Goal: Task Accomplishment & Management: Use online tool/utility

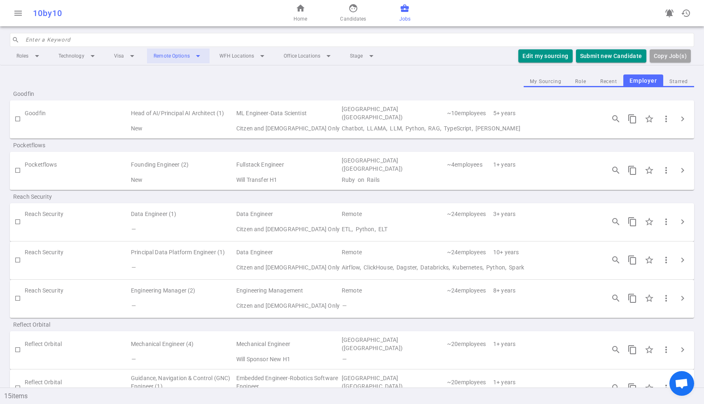
scroll to position [349, 0]
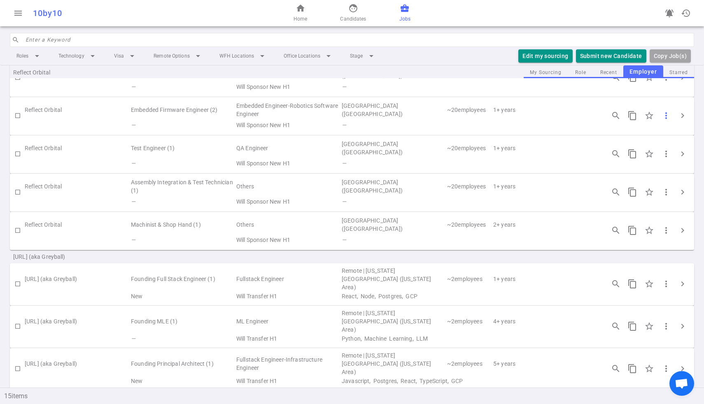
click at [669, 118] on span "more_vert" at bounding box center [666, 116] width 10 height 10
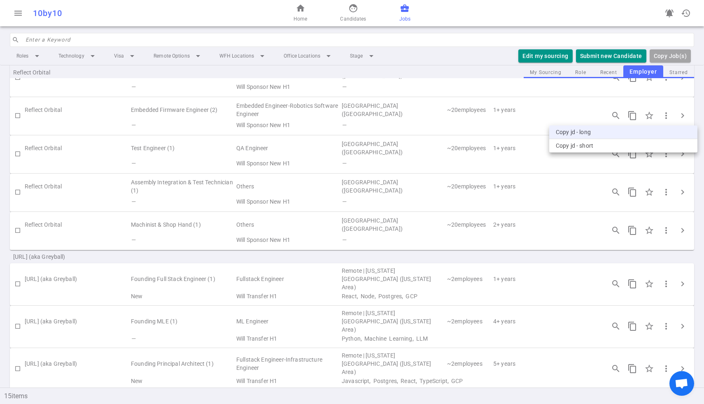
click at [617, 134] on li "Copy JD - long" at bounding box center [623, 133] width 148 height 14
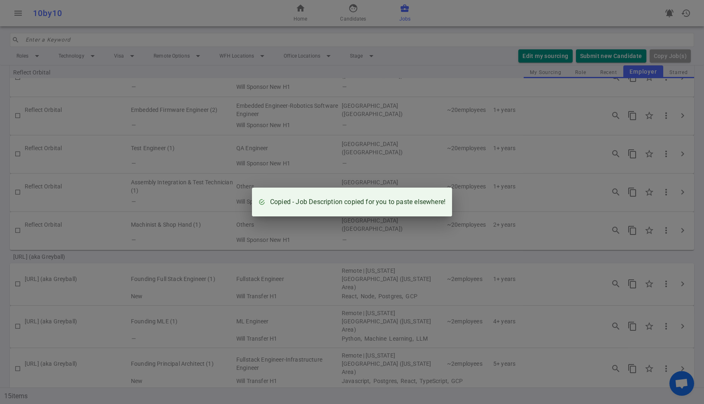
click at [397, 148] on div "Copied - Job Description copied for you to paste elsewhere!" at bounding box center [352, 202] width 704 height 404
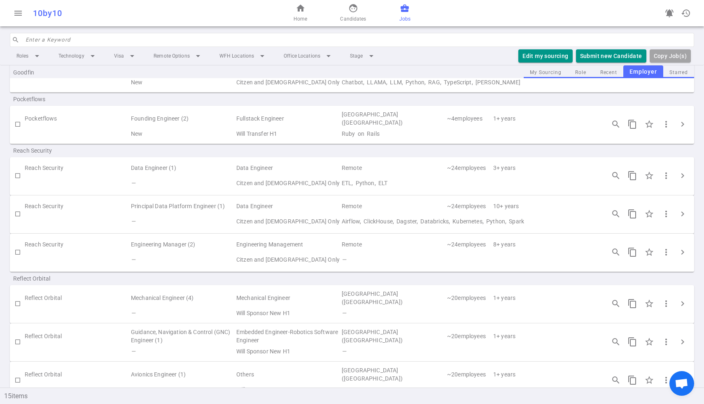
scroll to position [0, 0]
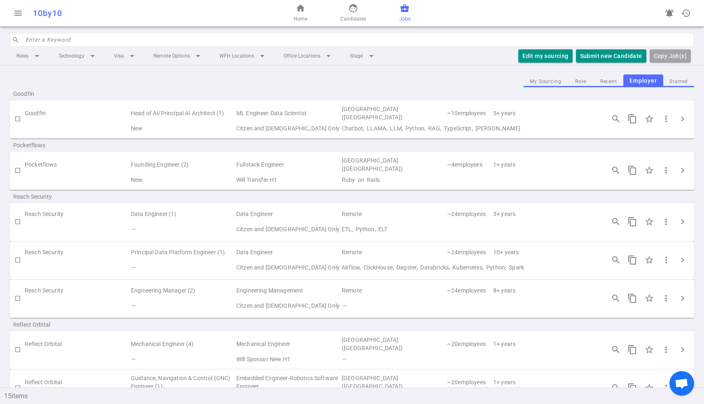
click at [140, 111] on td "Head of AI/Principal AI Architect (1)" at bounding box center [182, 113] width 105 height 19
click at [36, 113] on td "Goodfin" at bounding box center [77, 113] width 105 height 19
click at [22, 115] on input "checkbox" at bounding box center [18, 119] width 14 height 14
click at [18, 118] on input "checkbox" at bounding box center [18, 119] width 14 height 14
checkbox input "false"
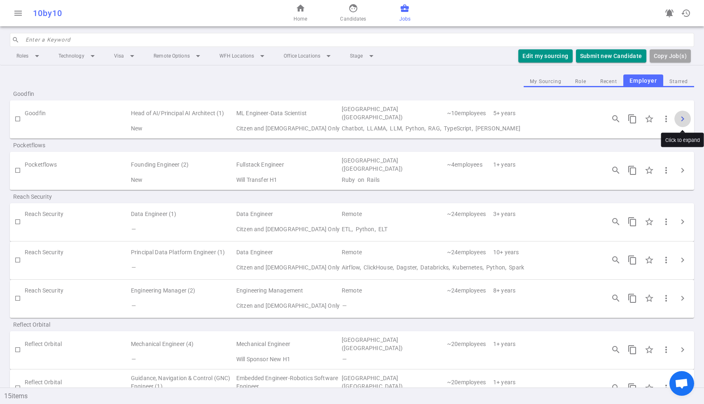
click at [680, 117] on span "chevron_right" at bounding box center [683, 119] width 10 height 10
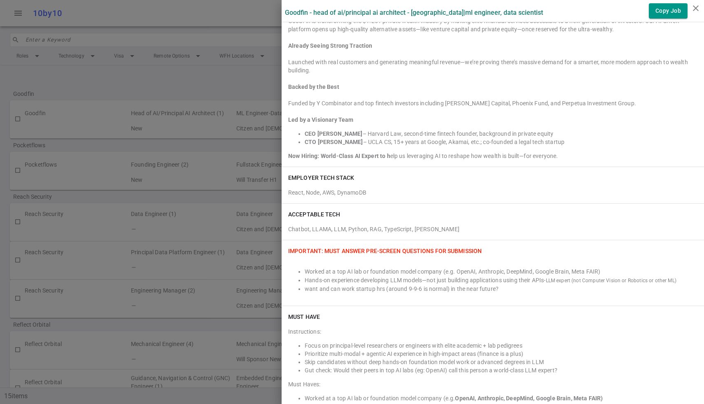
scroll to position [315, 0]
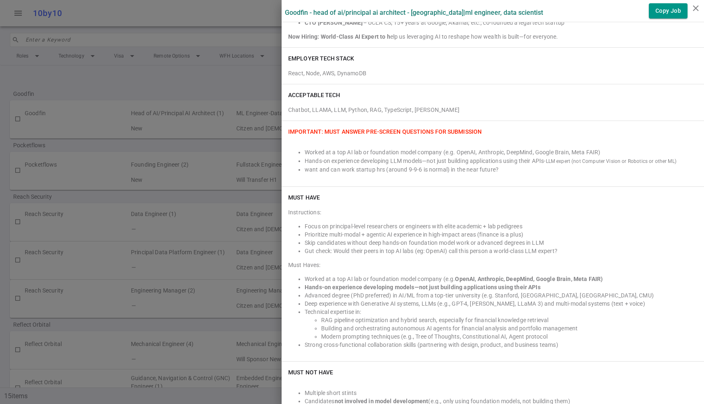
click at [311, 196] on h6 "Must Have" at bounding box center [304, 197] width 32 height 8
copy h6 "Must Have"
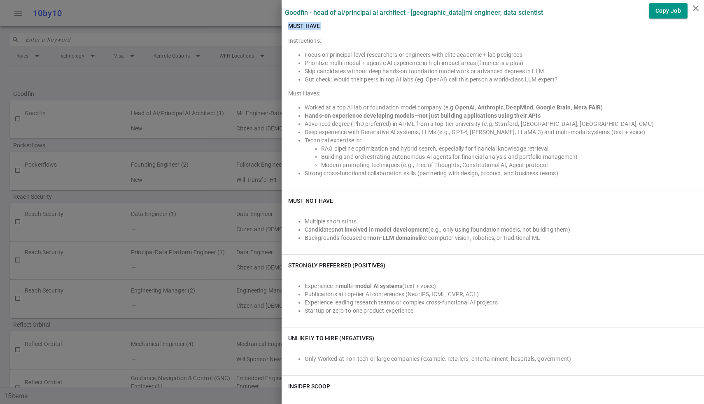
scroll to position [503, 0]
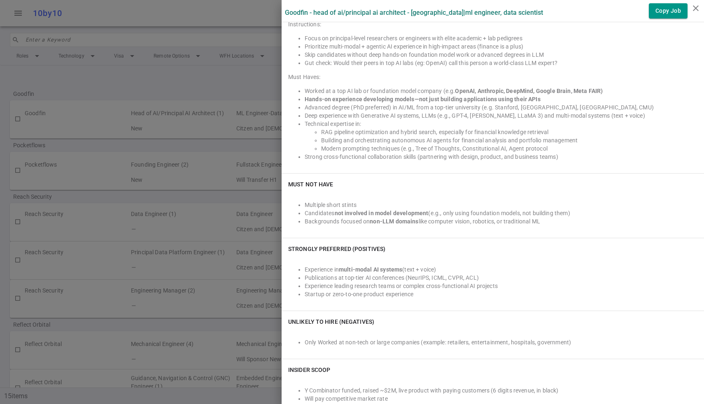
click at [310, 181] on h6 "Must NOT Have" at bounding box center [310, 184] width 45 height 8
copy h6 "Must NOT Have"
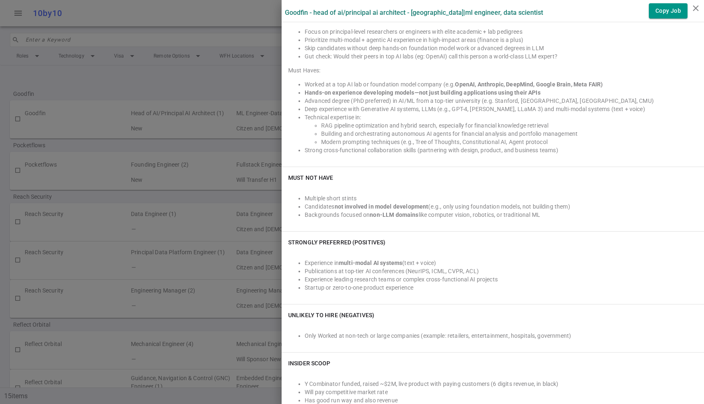
click at [335, 238] on h6 "Strongly Preferred (Positives)" at bounding box center [336, 242] width 97 height 8
copy h6 "Strongly Preferred (Positives)"
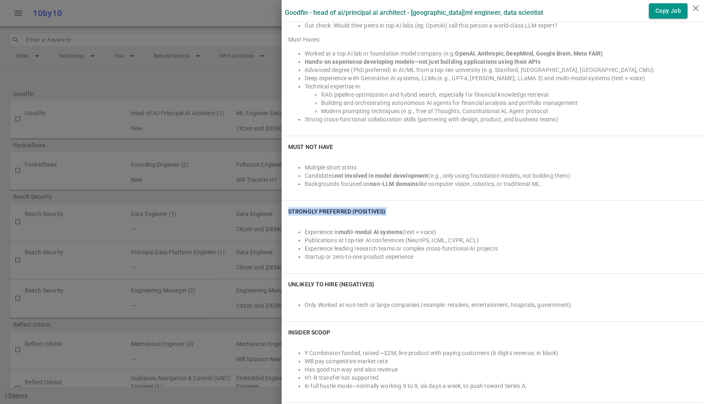
click at [352, 280] on h6 "Unlikely to Hire (Negatives)" at bounding box center [331, 284] width 86 height 8
copy h6 "Unlikely to Hire (Negatives)"
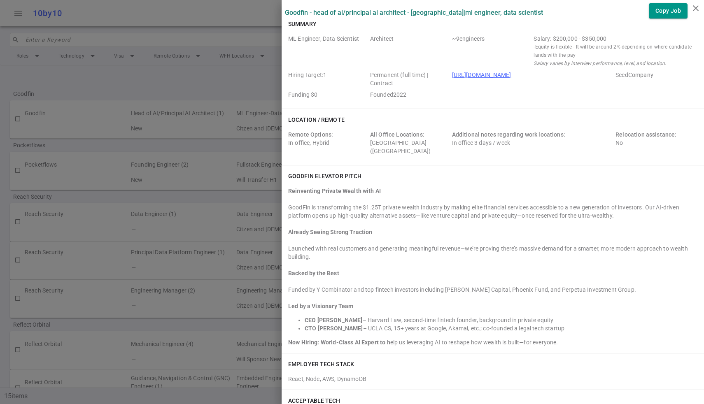
scroll to position [12, 0]
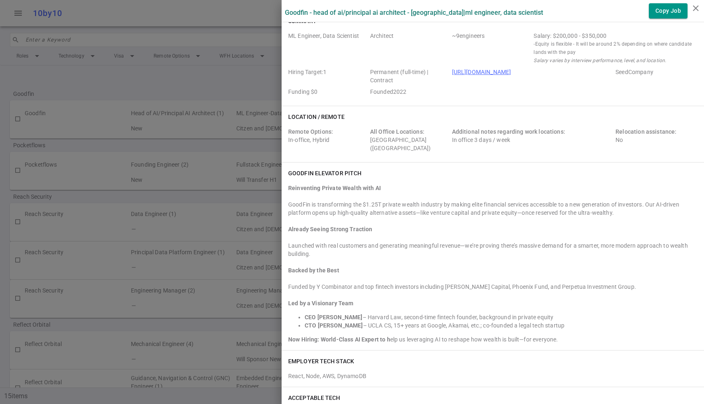
click at [319, 130] on span "Remote Options:" at bounding box center [310, 131] width 45 height 7
copy span "Remote Options:"
click at [402, 128] on span "All Office Locations:" at bounding box center [397, 131] width 54 height 7
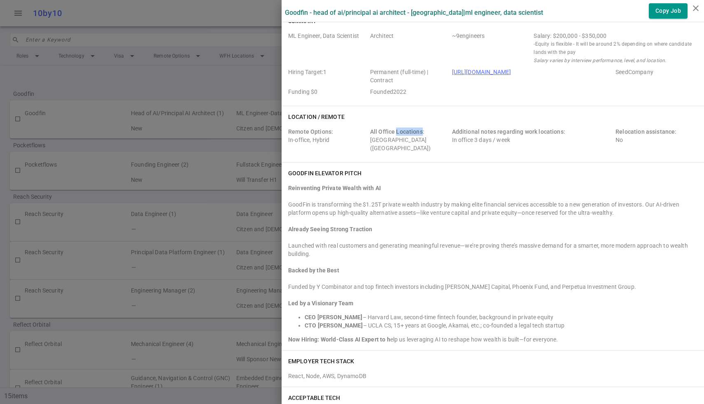
click at [402, 128] on span "All Office Locations:" at bounding box center [397, 131] width 54 height 7
click at [403, 128] on span "All Office Locations:" at bounding box center [397, 131] width 54 height 7
copy span "Locations"
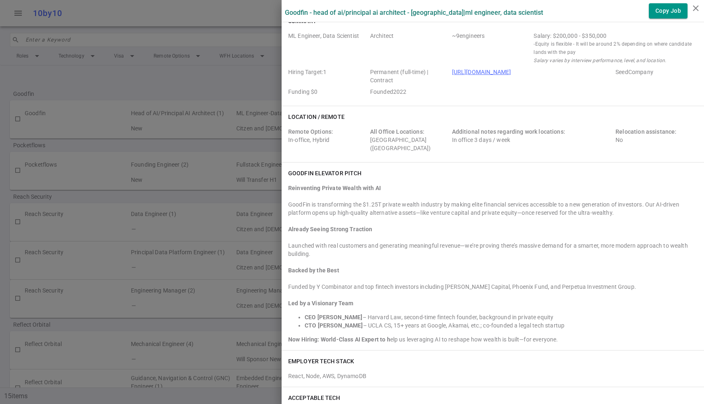
click at [649, 132] on span "Relocation assistance:" at bounding box center [645, 131] width 61 height 7
copy span "Relocation assistance:"
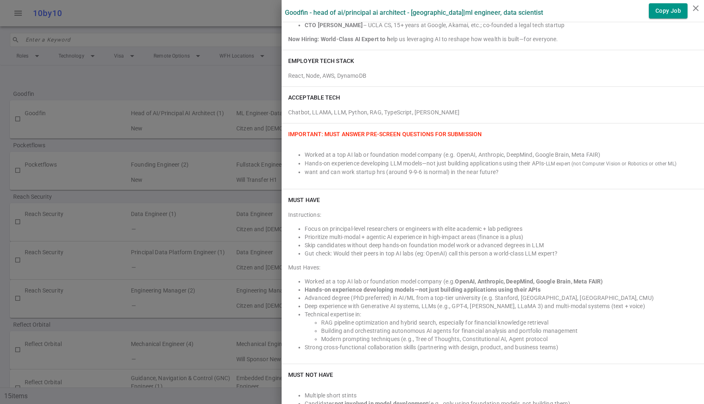
scroll to position [325, 0]
